Goal: Information Seeking & Learning: Learn about a topic

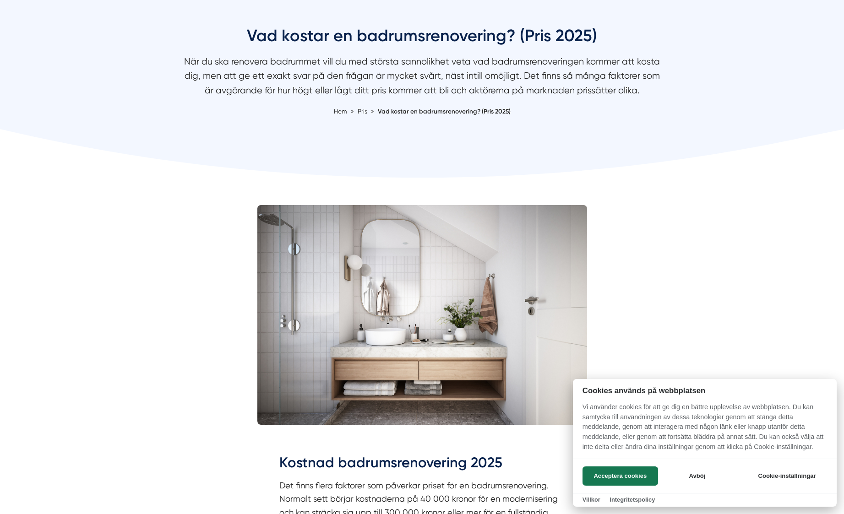
scroll to position [137, 0]
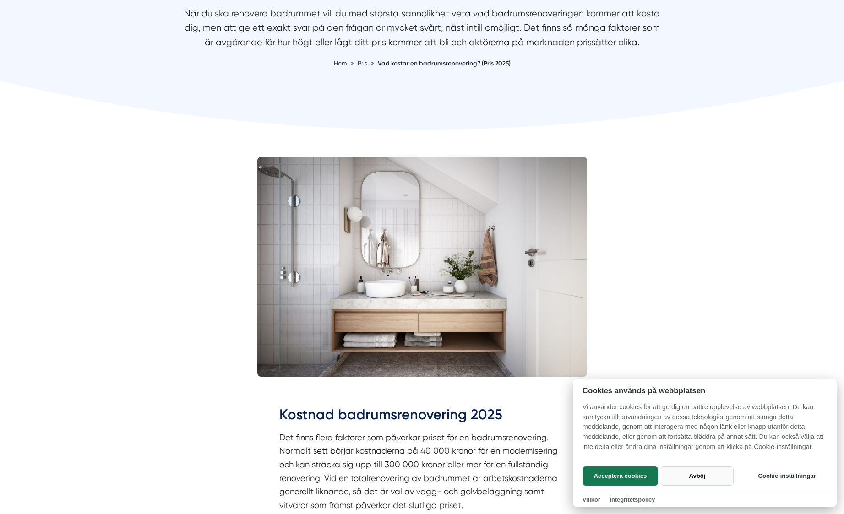
click at [696, 472] on button "Avböj" at bounding box center [697, 476] width 73 height 19
checkbox input "false"
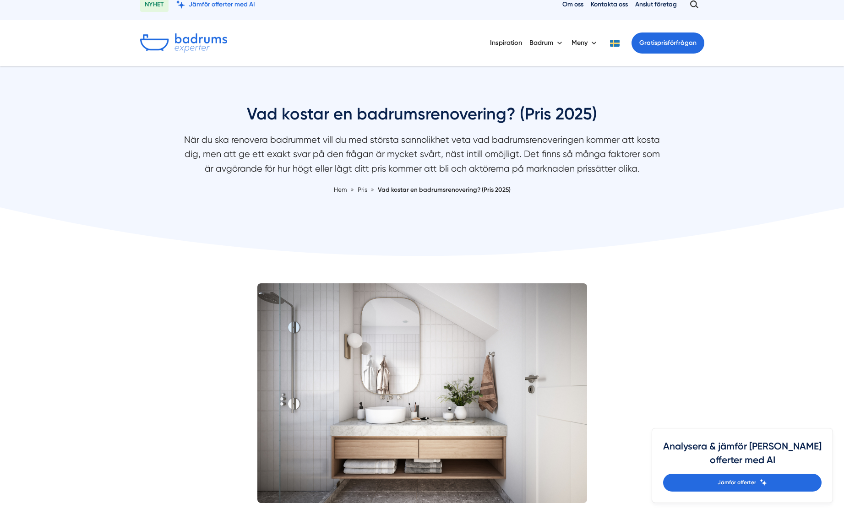
scroll to position [0, 0]
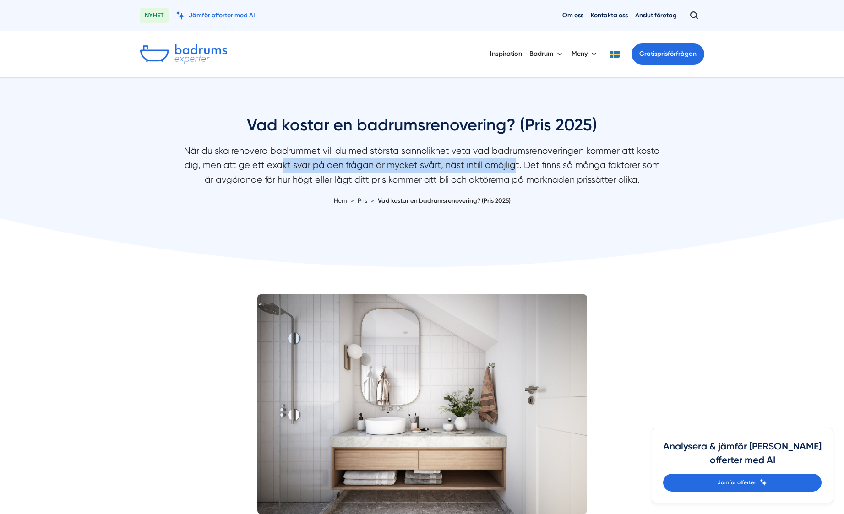
drag, startPoint x: 277, startPoint y: 162, endPoint x: 505, endPoint y: 172, distance: 228.8
click at [505, 172] on p "När du ska renovera badrummet vill du med största sannolikhet veta vad badrumsr…" at bounding box center [423, 168] width 486 height 48
drag, startPoint x: 505, startPoint y: 172, endPoint x: 476, endPoint y: 182, distance: 30.9
click at [476, 182] on p "När du ska renovera badrummet vill du med största sannolikhet veta vad badrumsr…" at bounding box center [423, 168] width 486 height 48
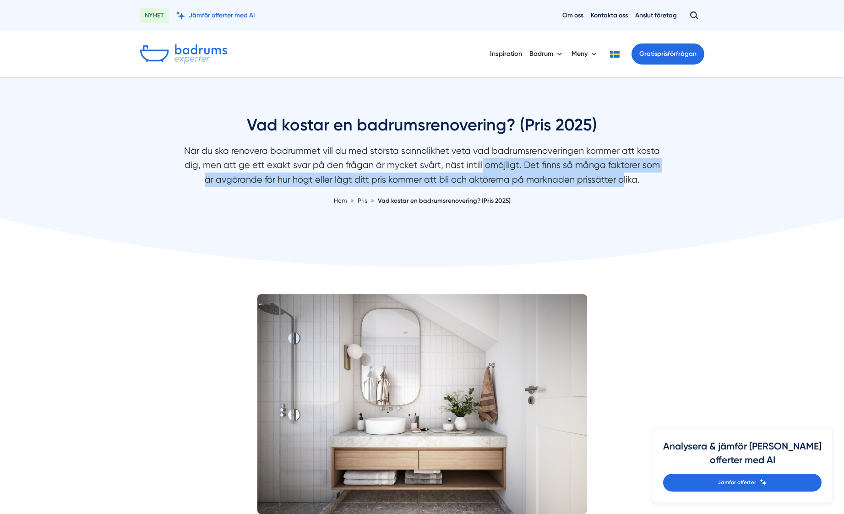
drag, startPoint x: 476, startPoint y: 167, endPoint x: 618, endPoint y: 179, distance: 142.9
click at [618, 179] on p "När du ska renovera badrummet vill du med största sannolikhet veta vad badrumsr…" at bounding box center [423, 168] width 486 height 48
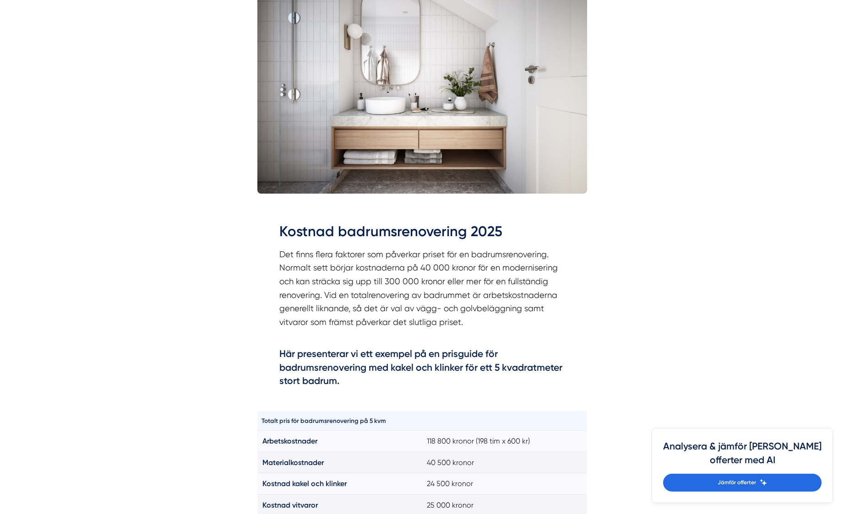
scroll to position [275, 0]
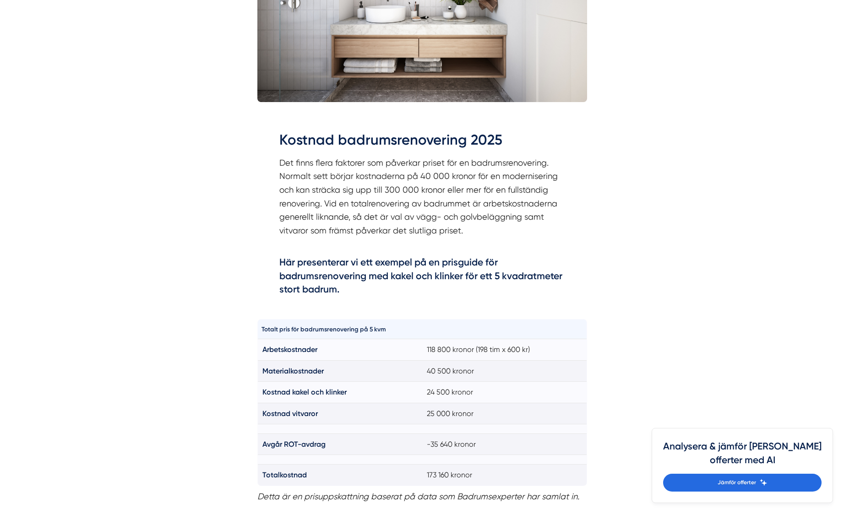
scroll to position [458, 0]
